Goal: Book appointment/travel/reservation

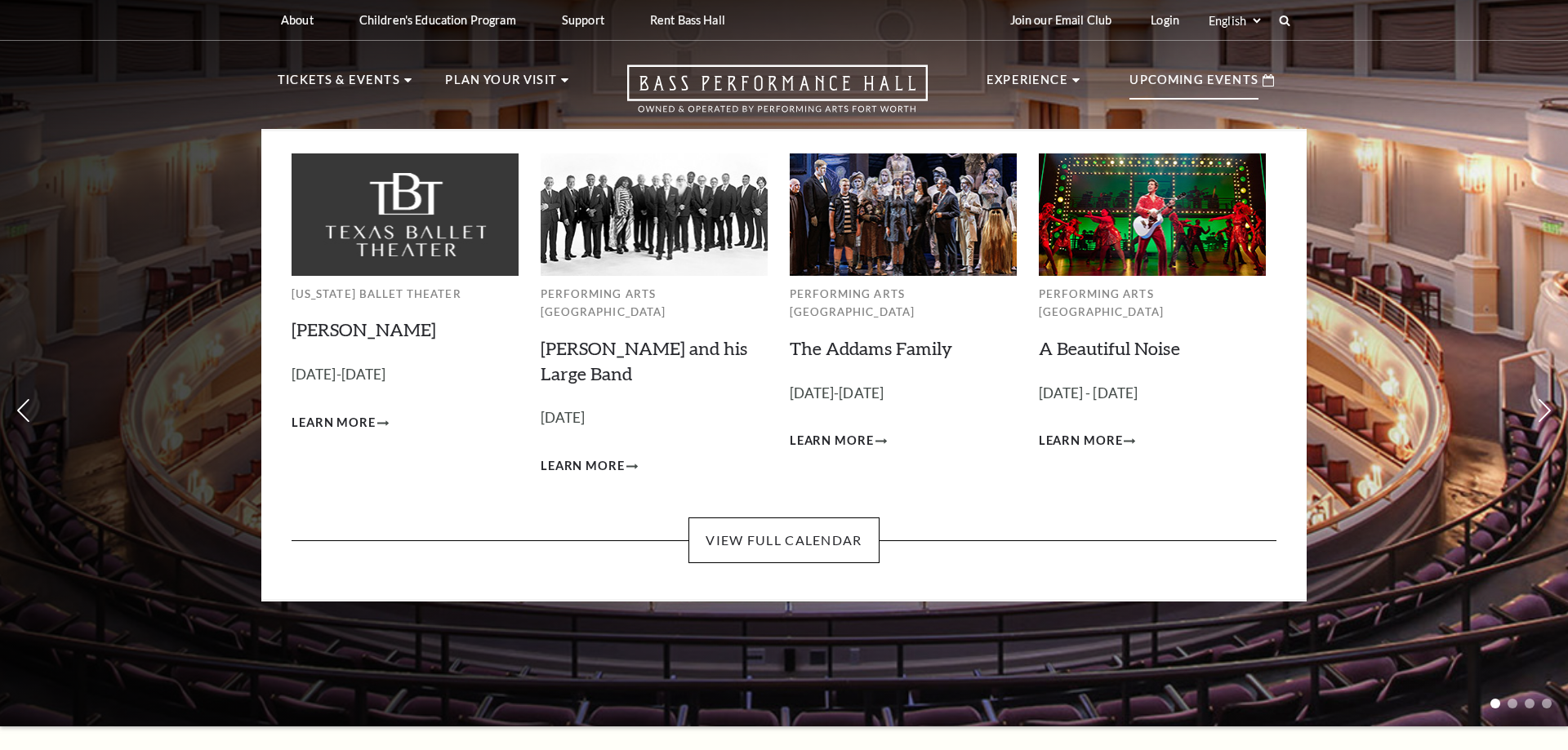
click at [1164, 68] on div "Upcoming Events" at bounding box center [1202, 80] width 178 height 47
click at [789, 521] on link "View Full Calendar" at bounding box center [784, 540] width 191 height 46
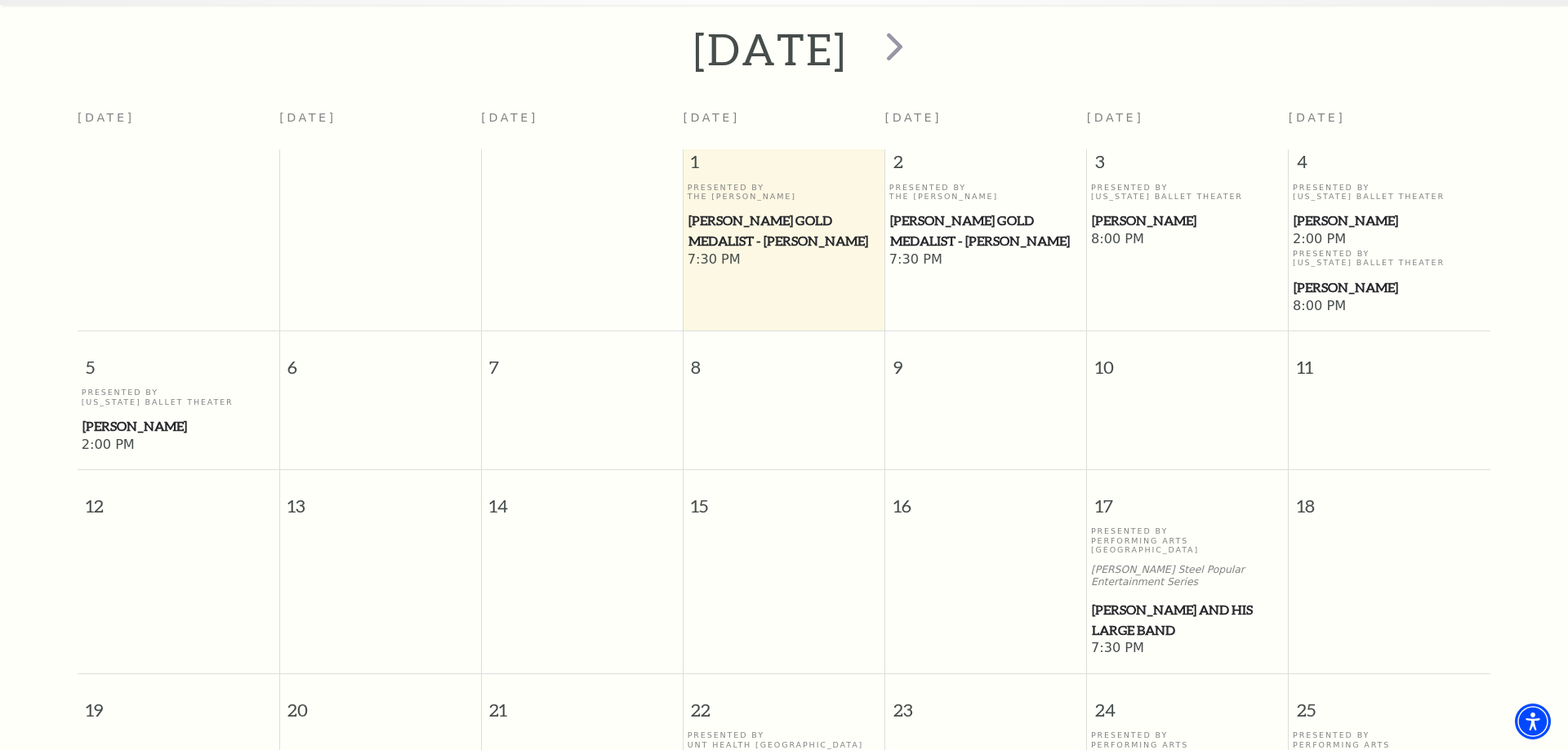
scroll to position [311, 0]
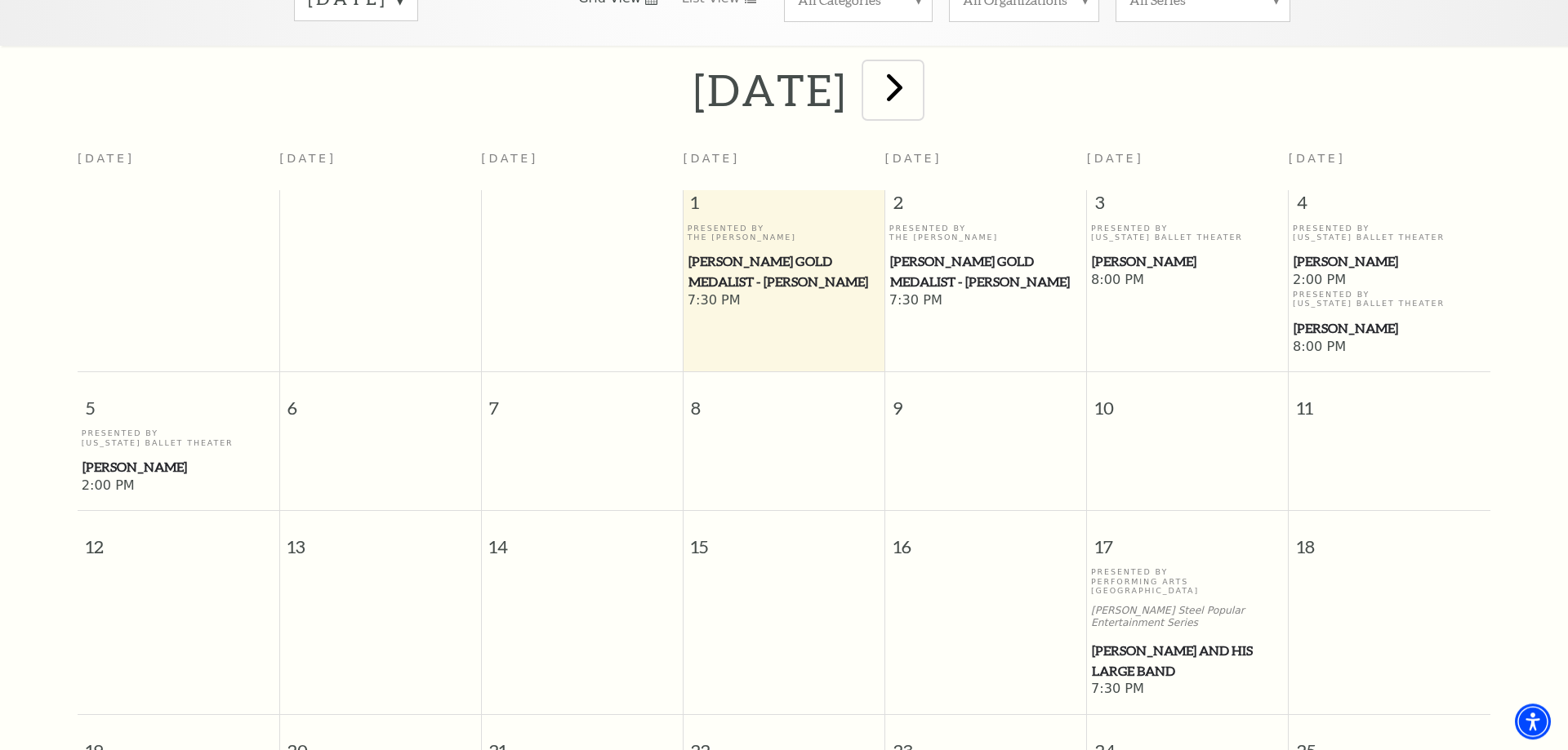
click at [918, 91] on span "next" at bounding box center [895, 87] width 47 height 47
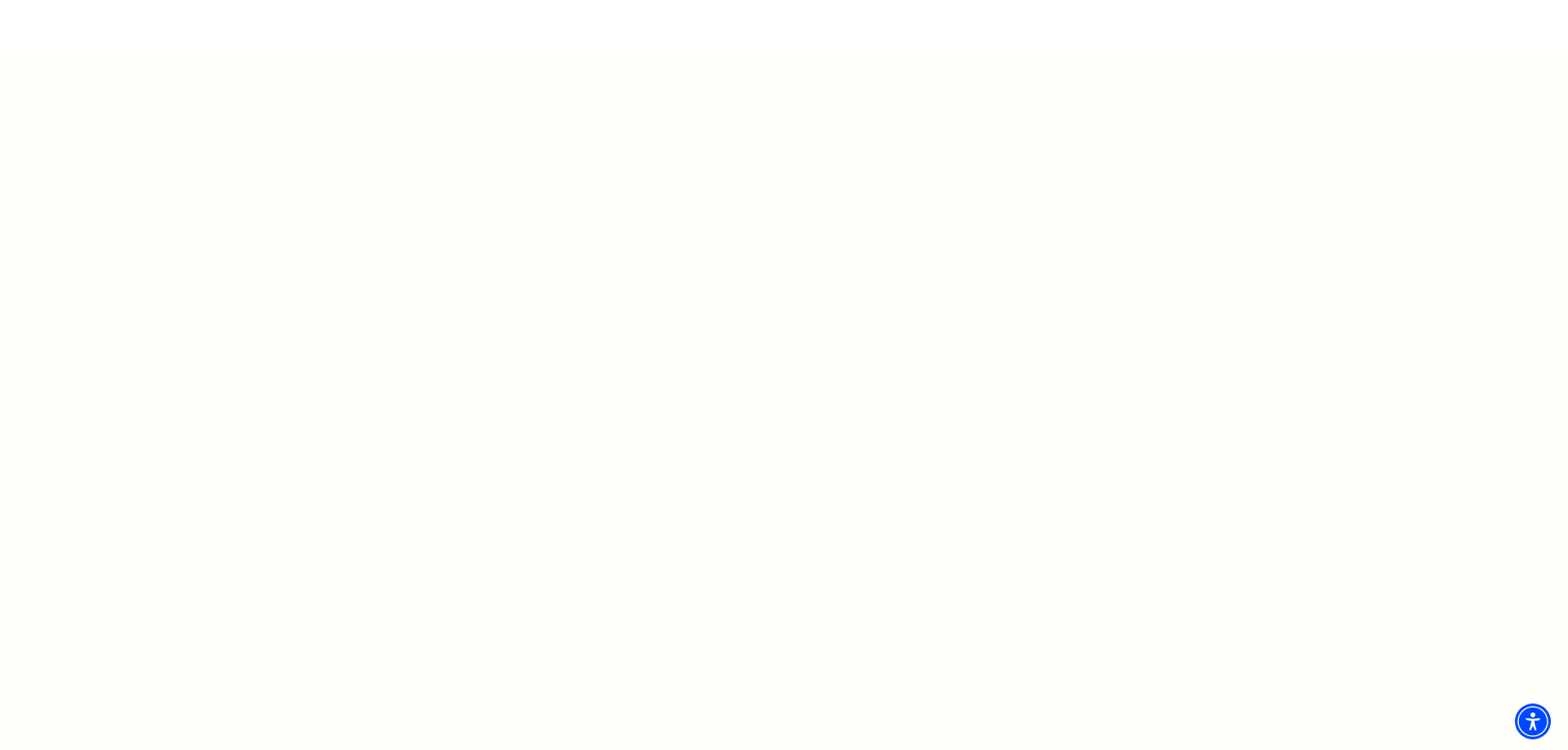
scroll to position [121, 0]
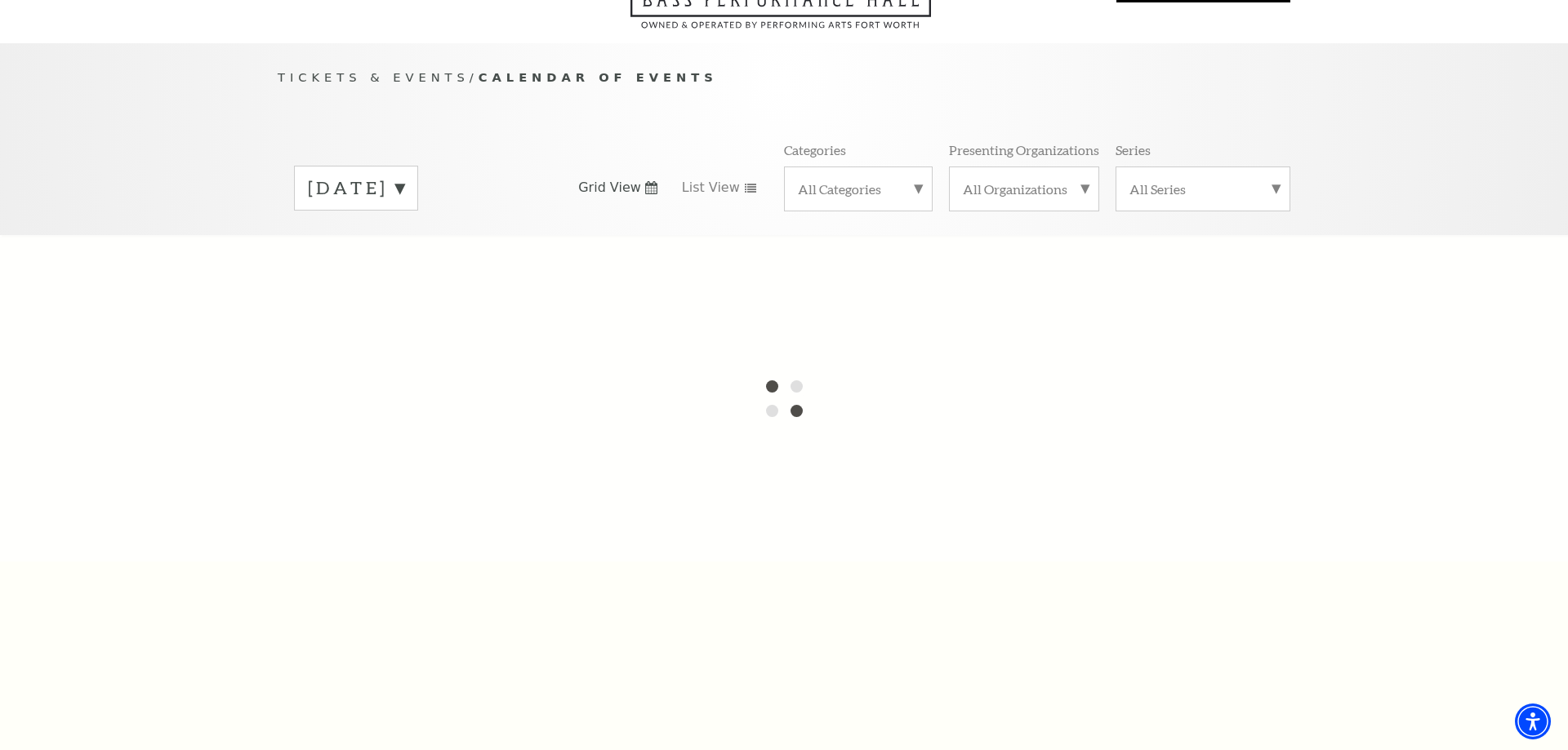
click at [380, 193] on div "[DATE]" at bounding box center [355, 188] width 124 height 45
click at [378, 247] on div at bounding box center [784, 398] width 1568 height 327
click at [385, 247] on div at bounding box center [784, 398] width 1568 height 327
click at [404, 211] on label "[DATE]" at bounding box center [355, 223] width 97 height 35
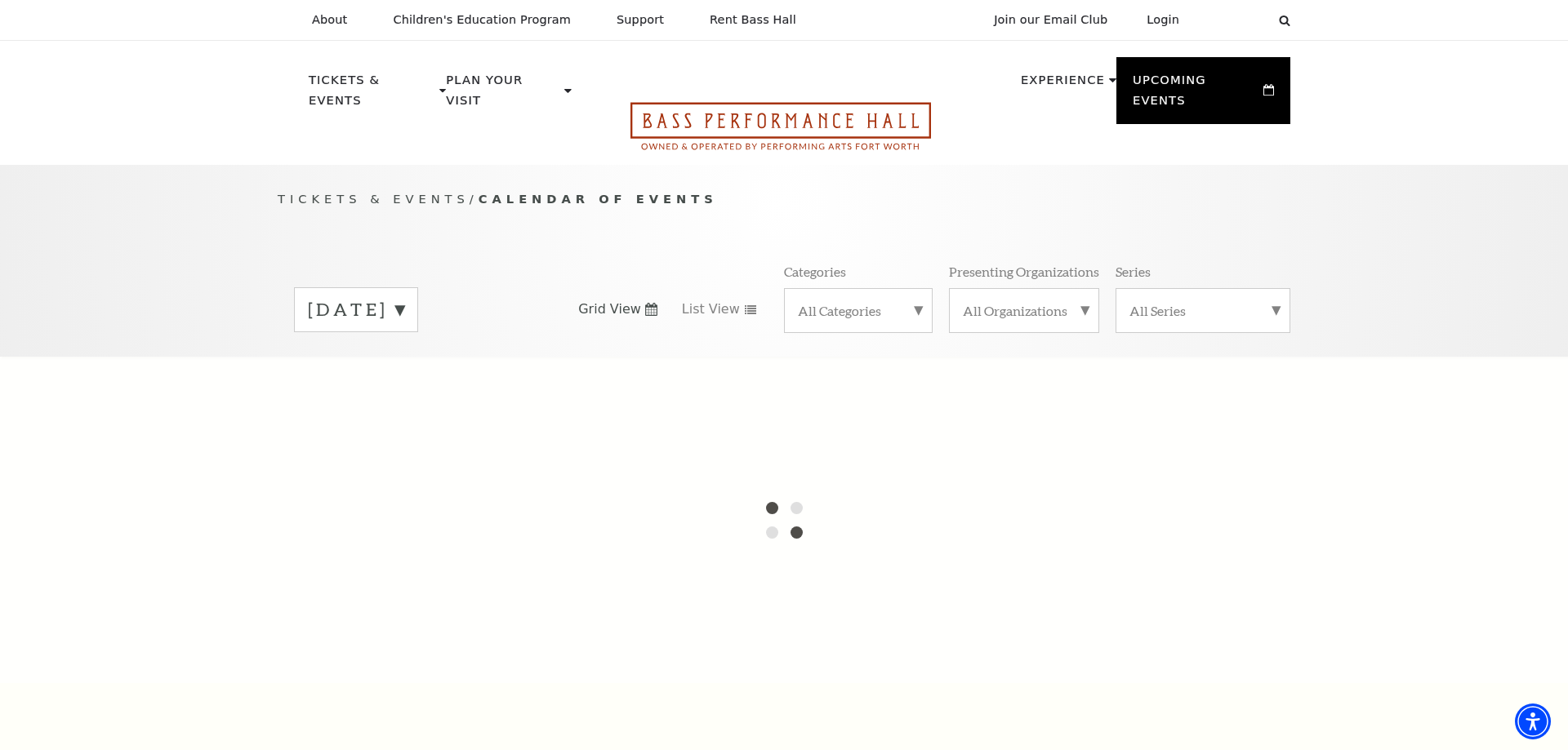
click at [783, 107] on icon "Open this option" at bounding box center [781, 126] width 300 height 48
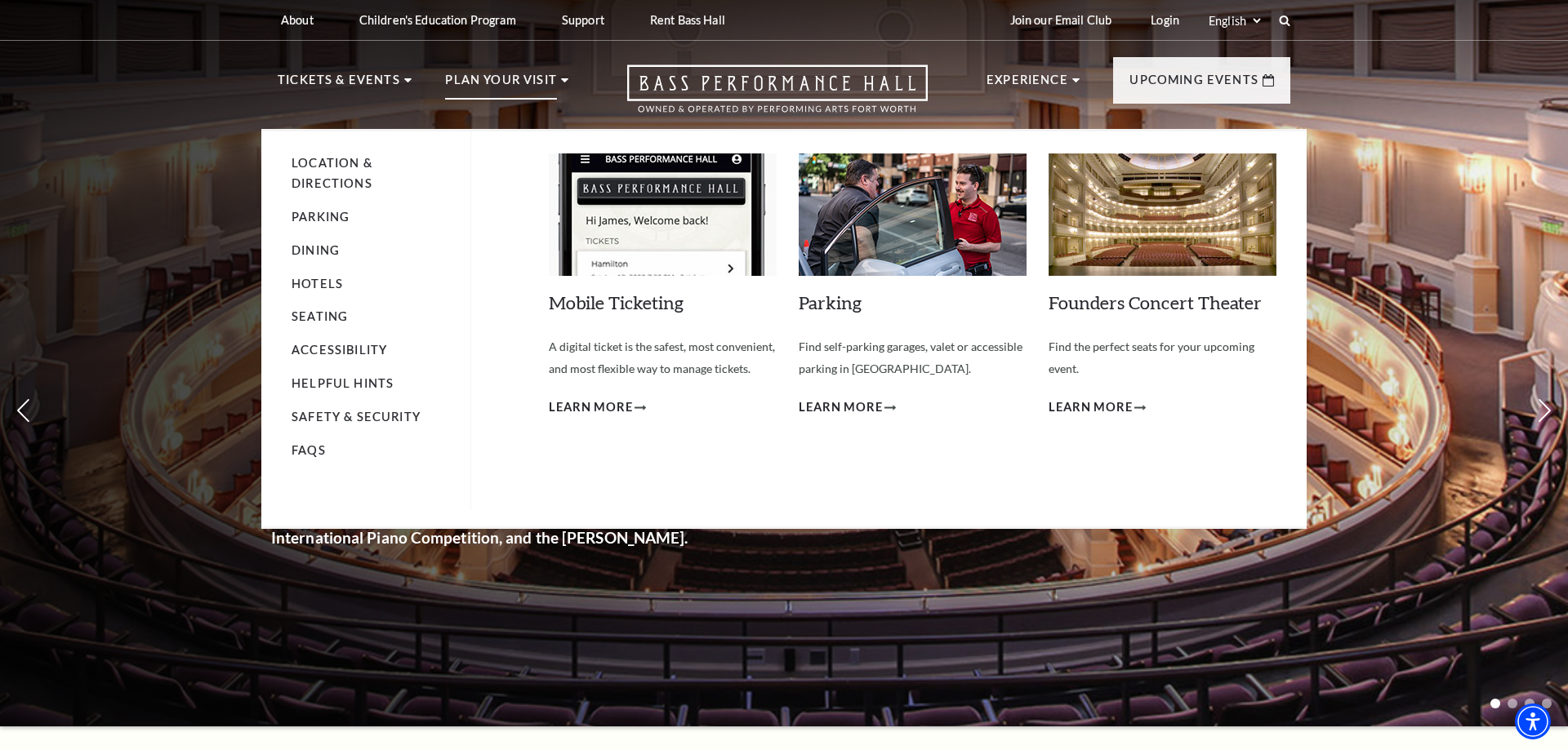
click at [560, 87] on li "Plan Your Visit Location & Directions Parking Dining Hotels Seating Accessibili…" at bounding box center [506, 99] width 123 height 59
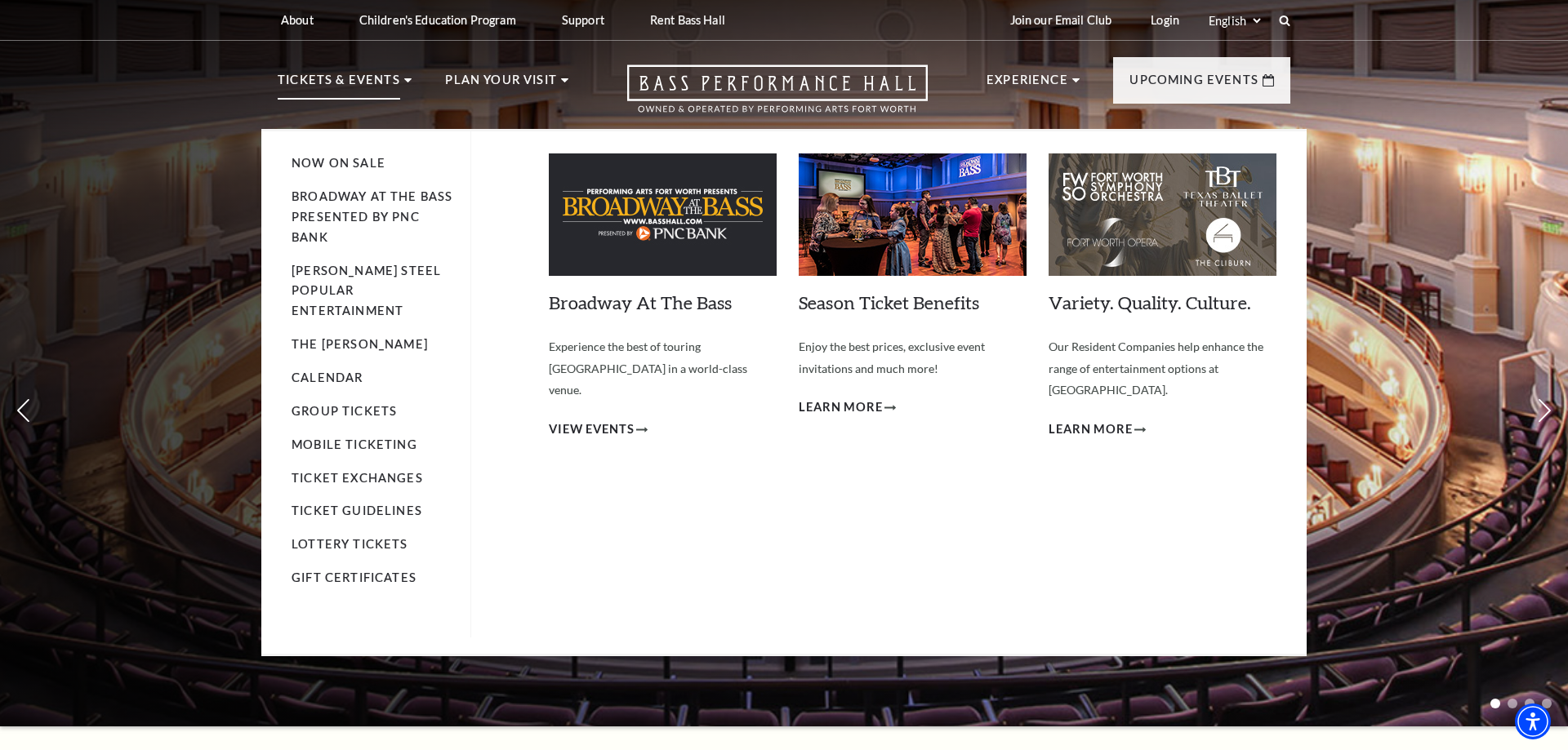
click at [312, 368] on li "Calendar" at bounding box center [373, 378] width 163 height 20
click at [314, 371] on link "Calendar" at bounding box center [327, 377] width 71 height 14
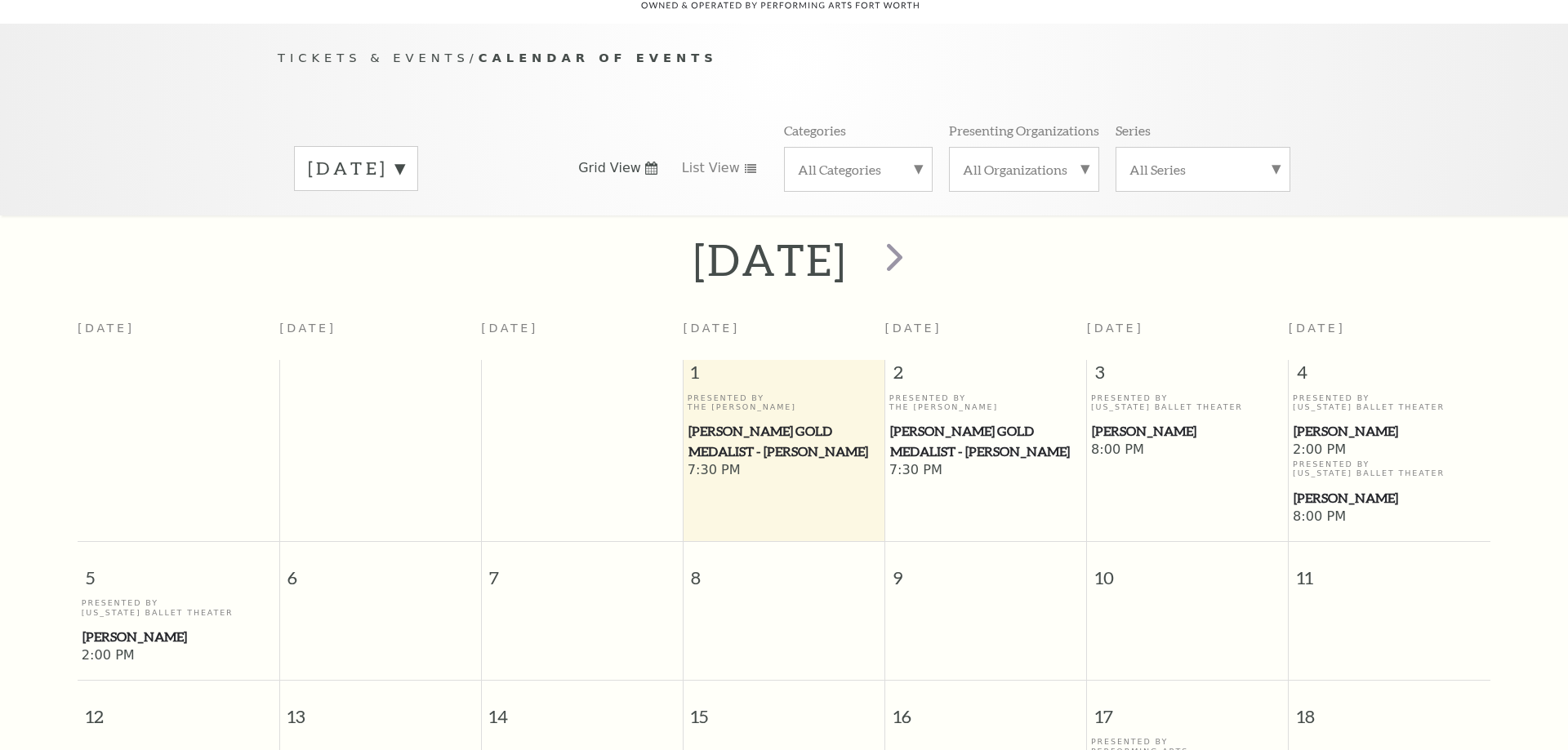
scroll to position [144, 0]
click at [918, 251] on span "next" at bounding box center [895, 253] width 47 height 47
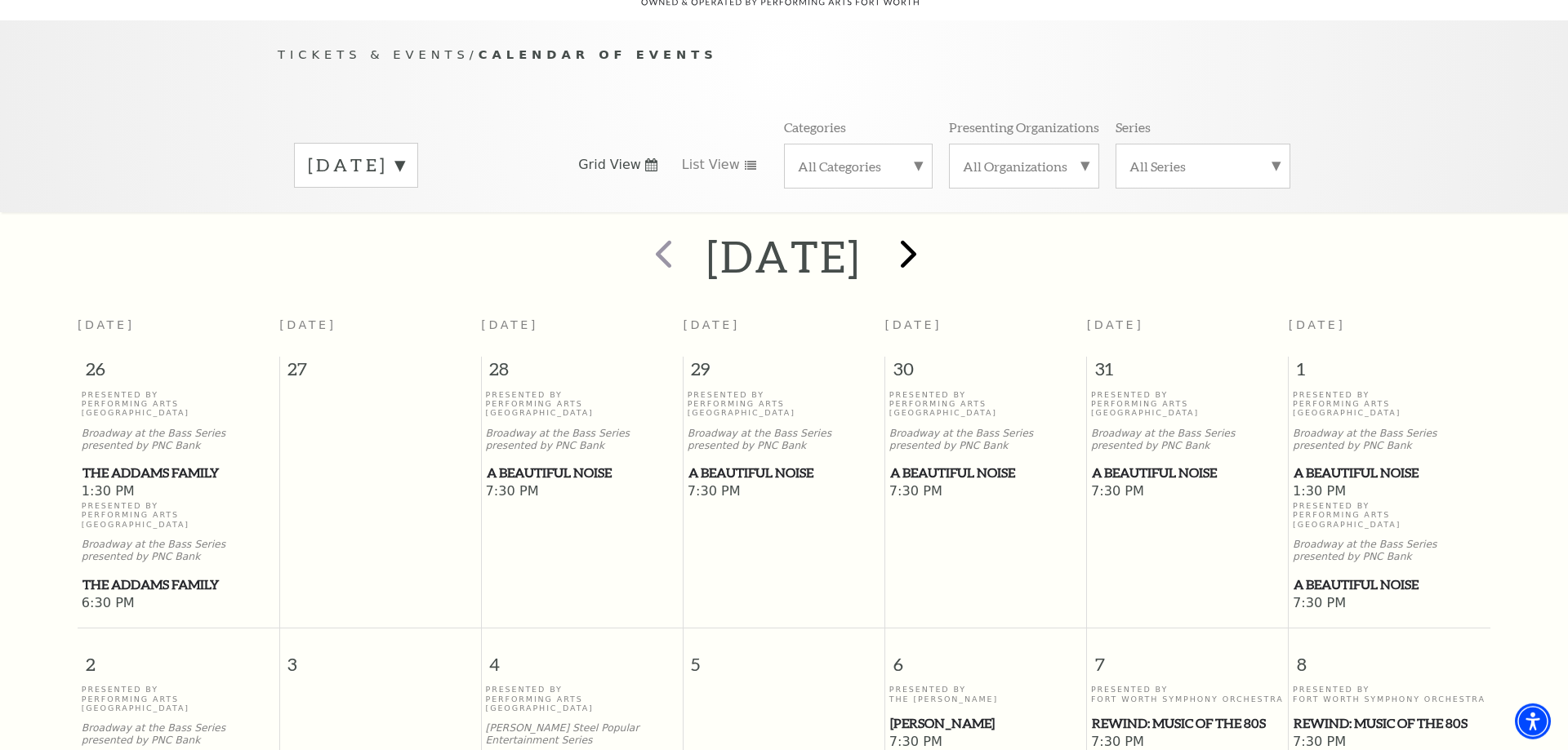
click at [952, 251] on div at bounding box center [907, 257] width 90 height 58
click at [932, 253] on span "next" at bounding box center [909, 253] width 47 height 47
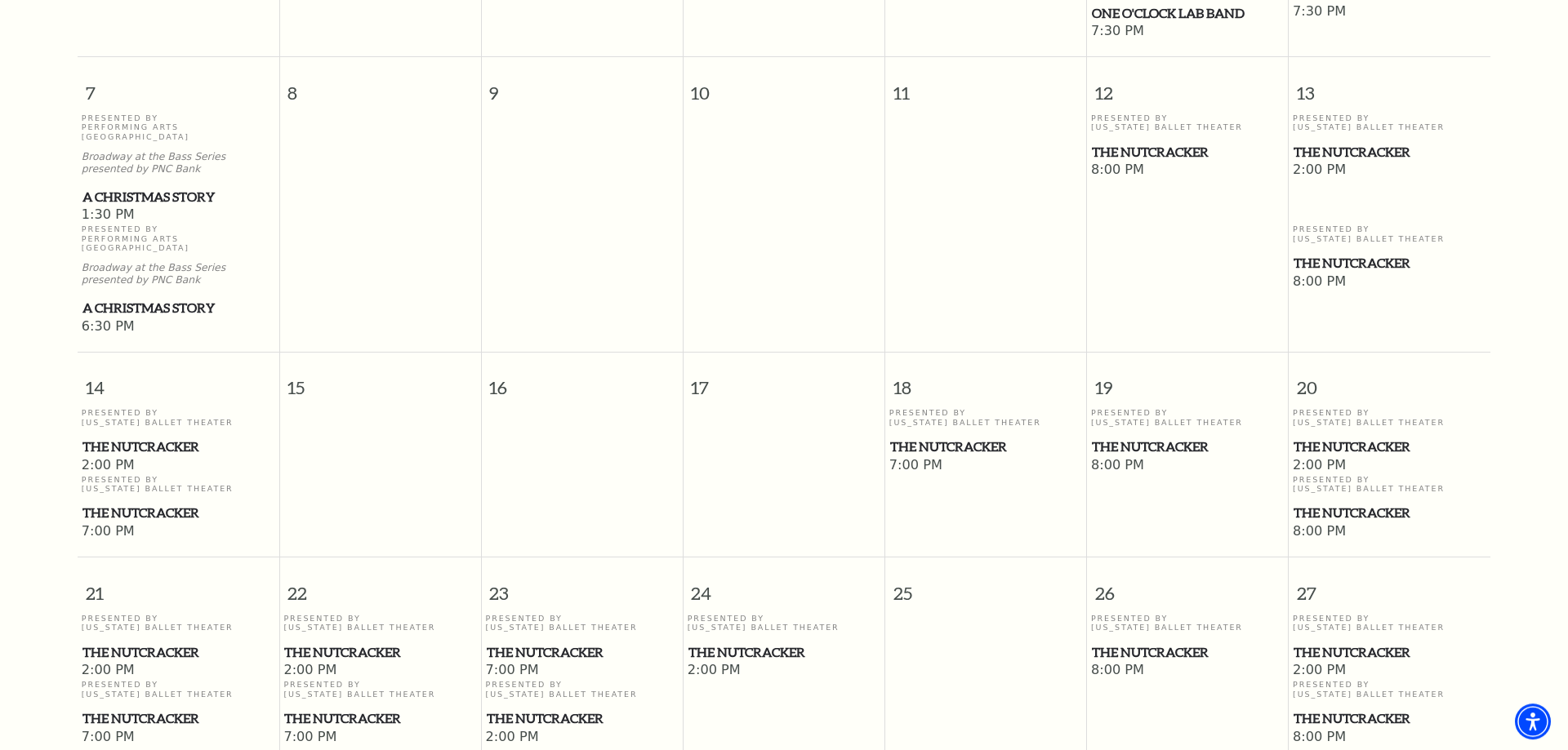
scroll to position [811, 0]
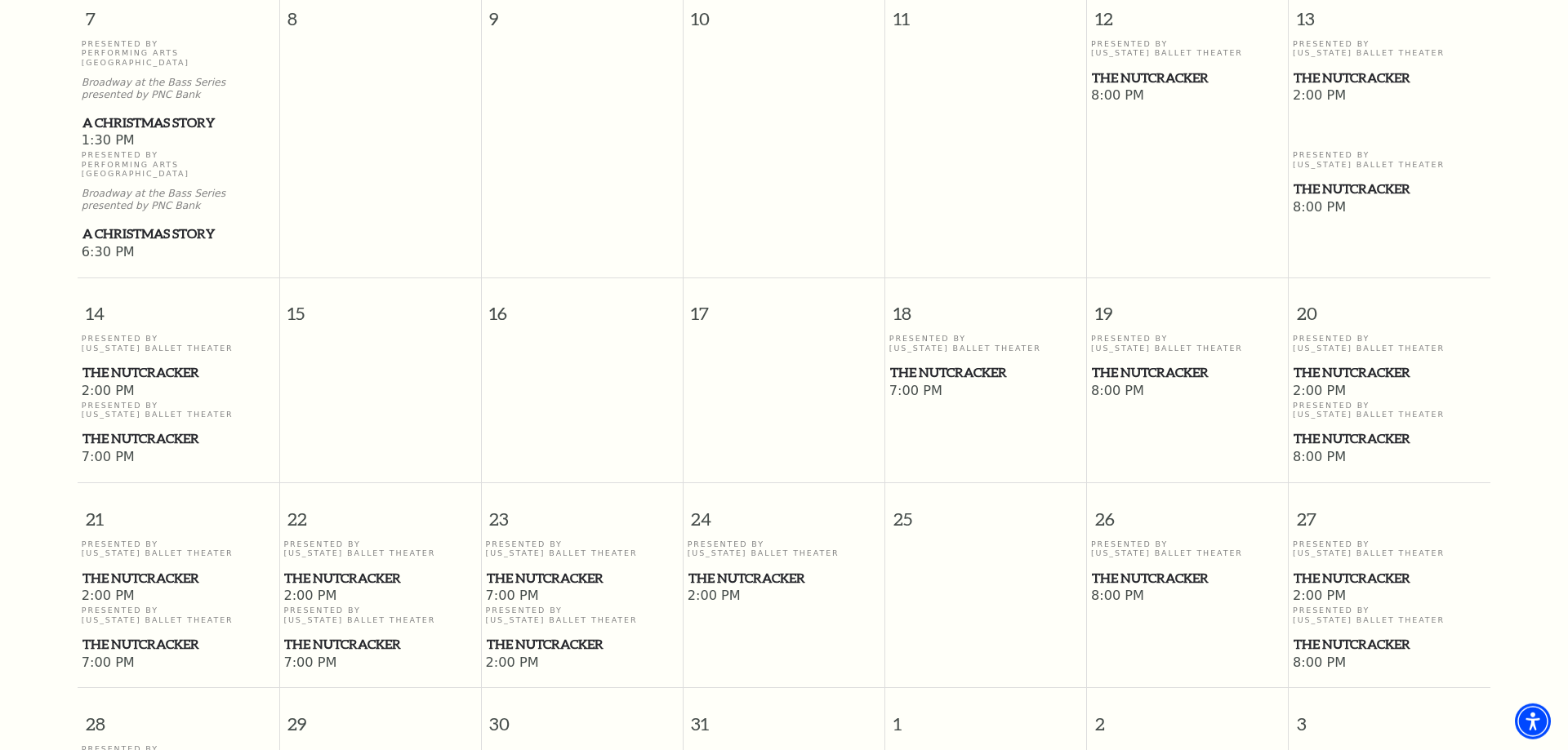
click at [1314, 363] on span "The Nutcracker" at bounding box center [1389, 373] width 192 height 20
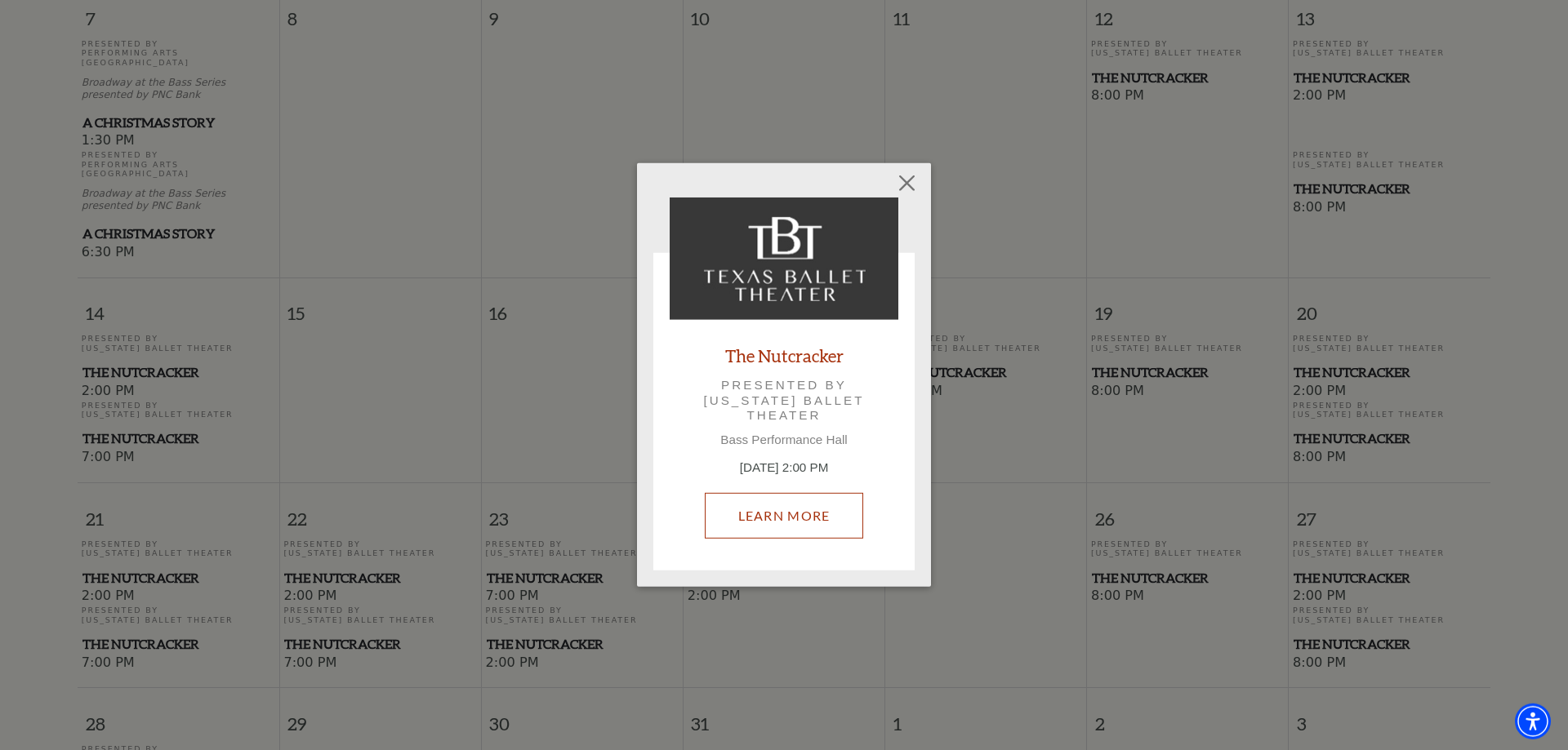
click at [793, 515] on link "Learn More" at bounding box center [784, 516] width 159 height 46
